Goal: Participate in discussion

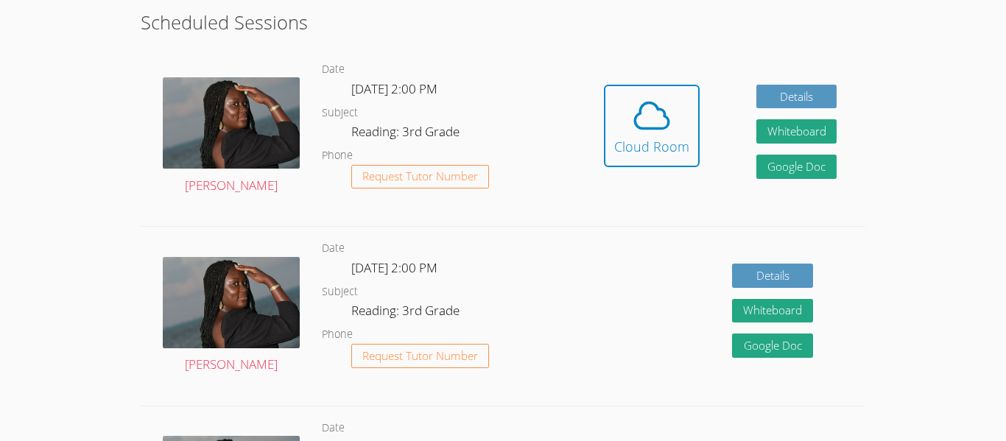
scroll to position [412, 0]
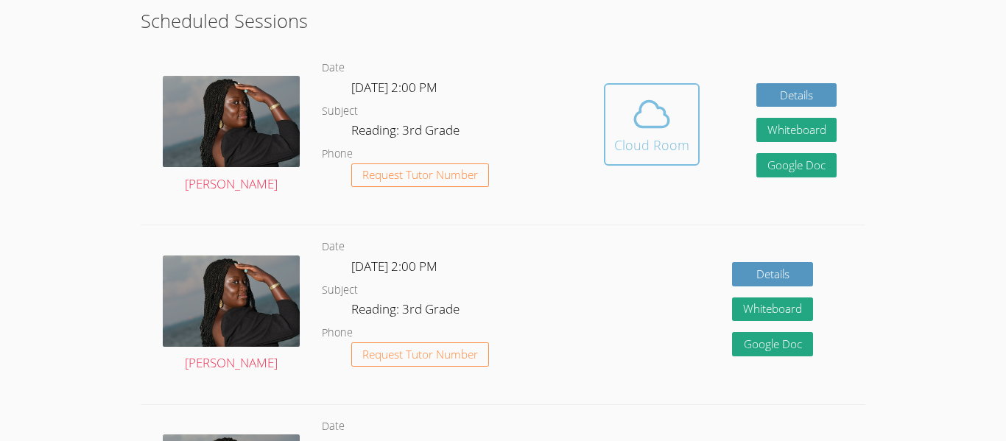
click at [669, 141] on div "Cloud Room" at bounding box center [651, 145] width 75 height 21
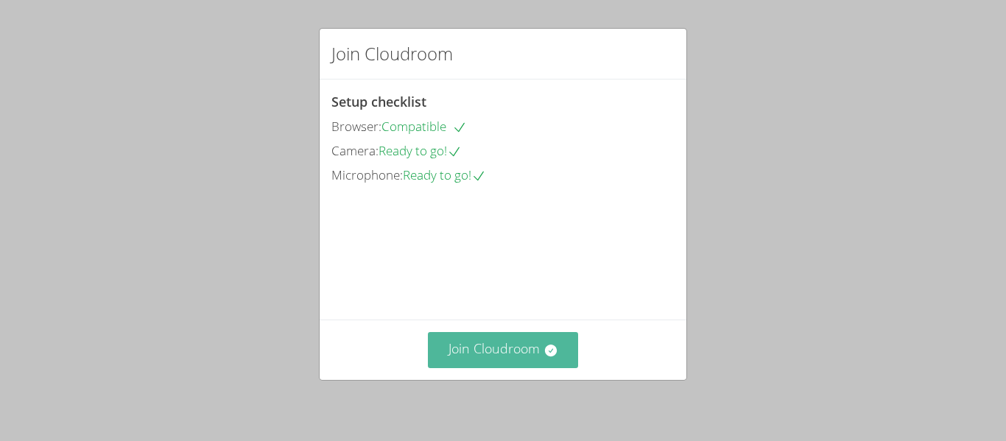
click at [507, 351] on button "Join Cloudroom" at bounding box center [503, 350] width 151 height 36
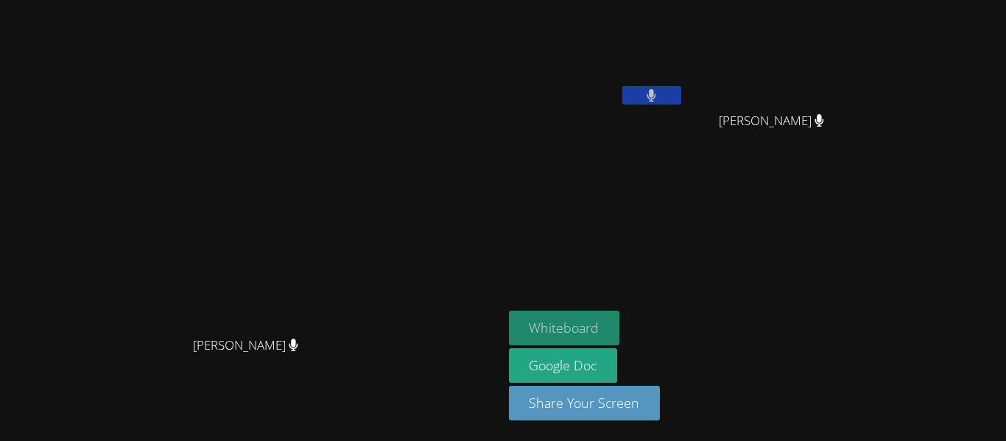
click at [620, 326] on button "Whiteboard" at bounding box center [564, 328] width 111 height 35
click at [682, 90] on button at bounding box center [652, 95] width 59 height 18
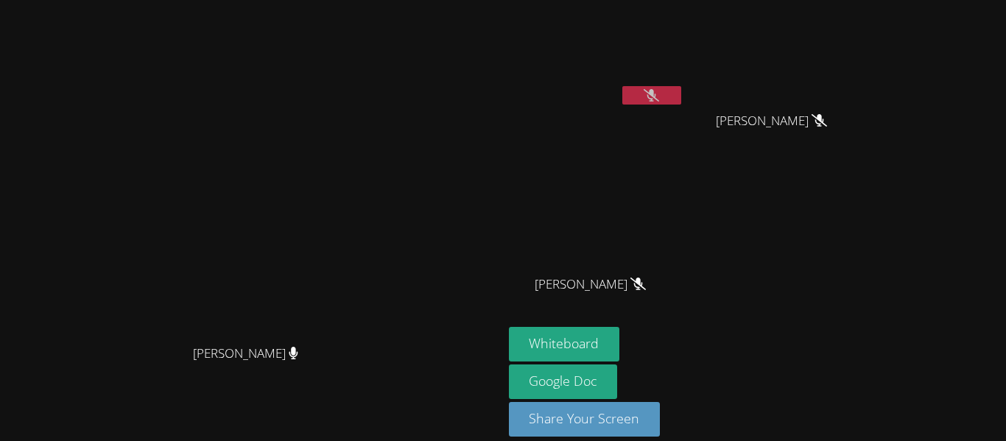
click at [684, 114] on div "[PERSON_NAME]" at bounding box center [596, 85] width 175 height 158
click at [682, 94] on button at bounding box center [652, 95] width 59 height 18
click at [682, 101] on button at bounding box center [652, 95] width 59 height 18
click at [659, 97] on icon at bounding box center [651, 95] width 15 height 13
click at [656, 94] on icon at bounding box center [652, 95] width 9 height 13
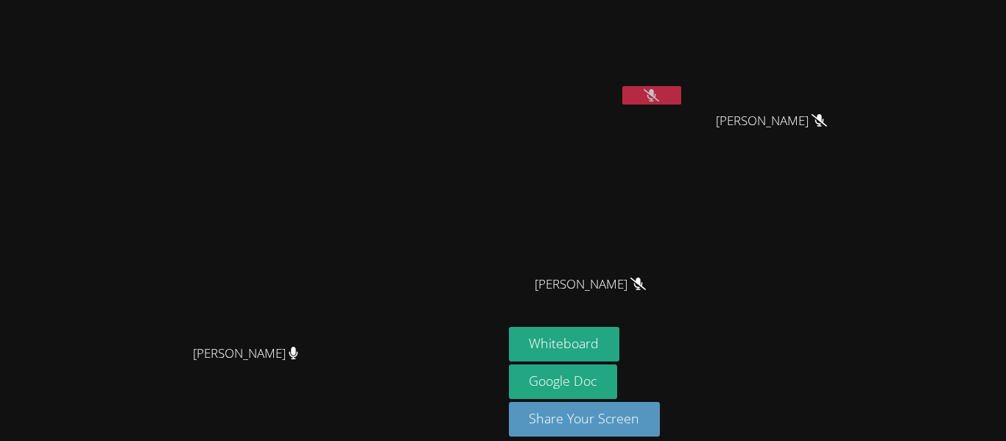
click at [682, 91] on button at bounding box center [652, 95] width 59 height 18
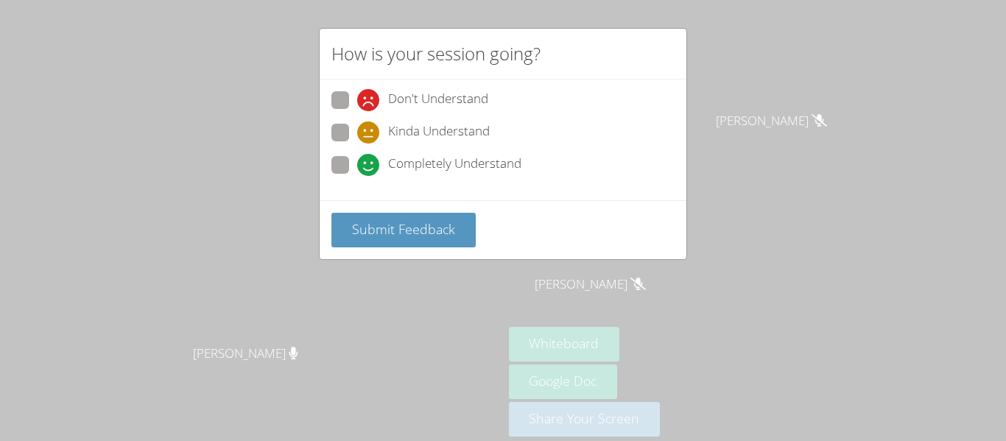
click at [400, 155] on span "Completely Understand" at bounding box center [454, 165] width 133 height 22
click at [370, 156] on input "Completely Understand" at bounding box center [363, 162] width 13 height 13
radio input "true"
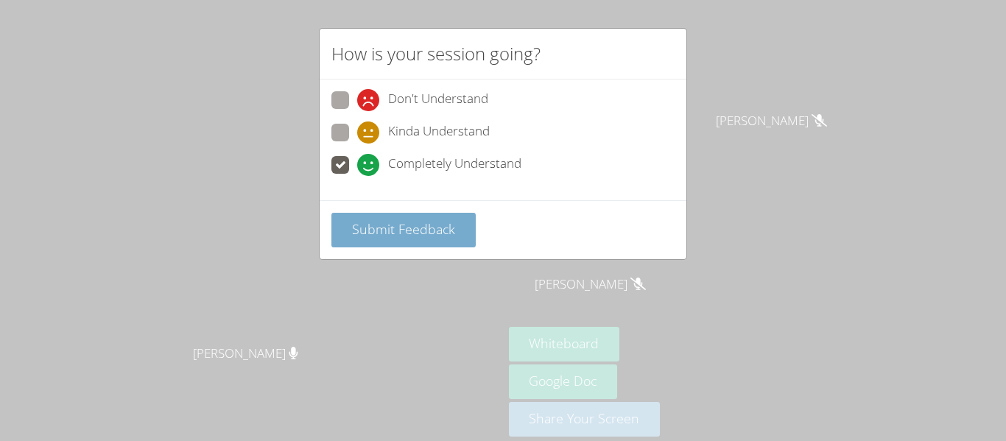
click at [429, 222] on span "Submit Feedback" at bounding box center [403, 229] width 103 height 18
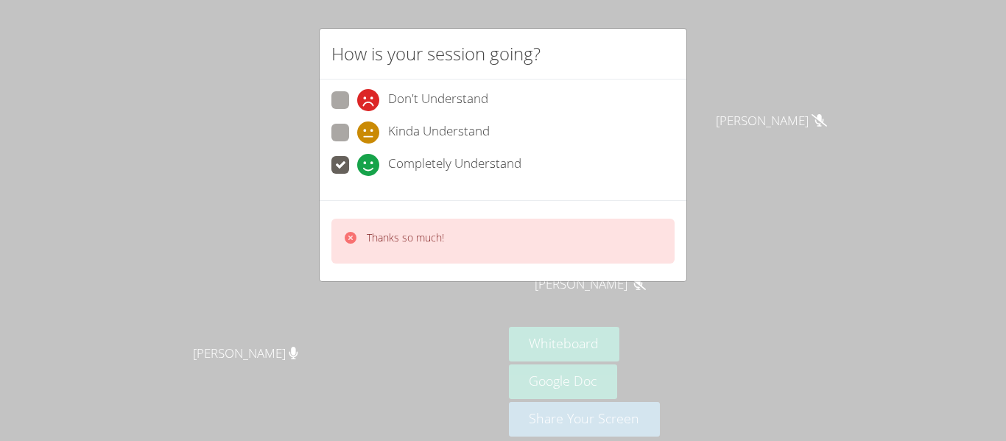
click at [829, 244] on div "How is your session going? Don't Understand Kinda Understand Completely Underst…" at bounding box center [503, 220] width 1006 height 441
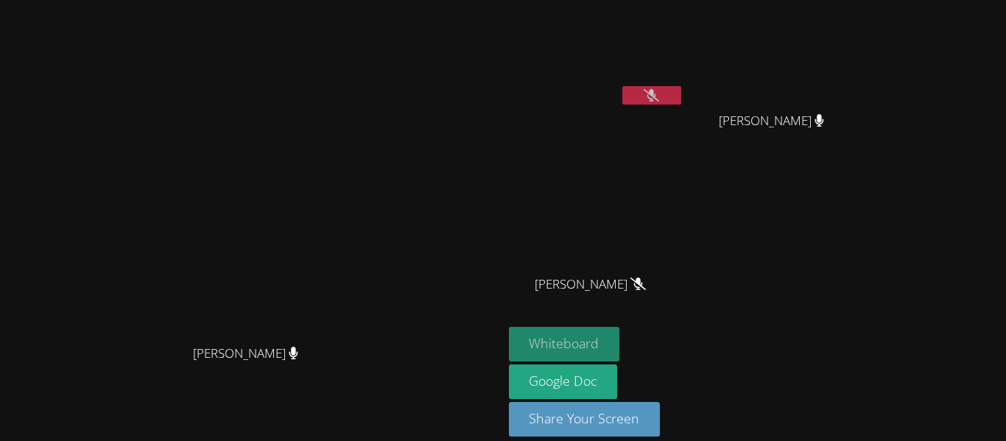
click at [620, 345] on button "Whiteboard" at bounding box center [564, 344] width 111 height 35
